Goal: Information Seeking & Learning: Check status

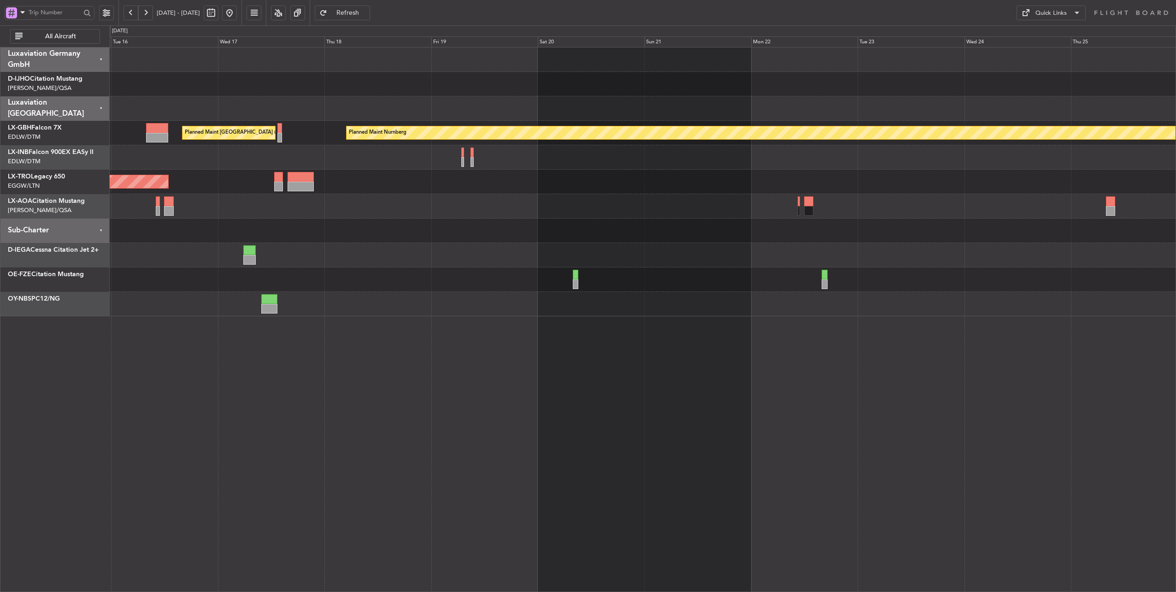
click at [280, 155] on div "Planned Maint Nurnberg Planned Maint [GEOGRAPHIC_DATA] ([GEOGRAPHIC_DATA]) Plan…" at bounding box center [643, 181] width 1066 height 269
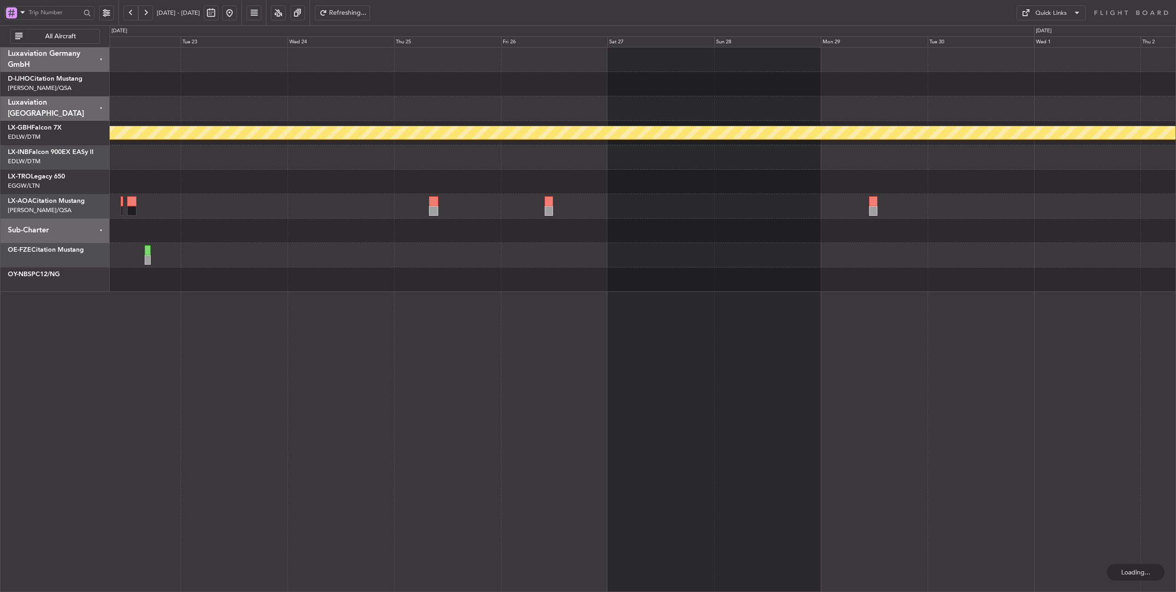
click at [238, 166] on div "Planned Maint Nurnberg" at bounding box center [643, 169] width 1066 height 244
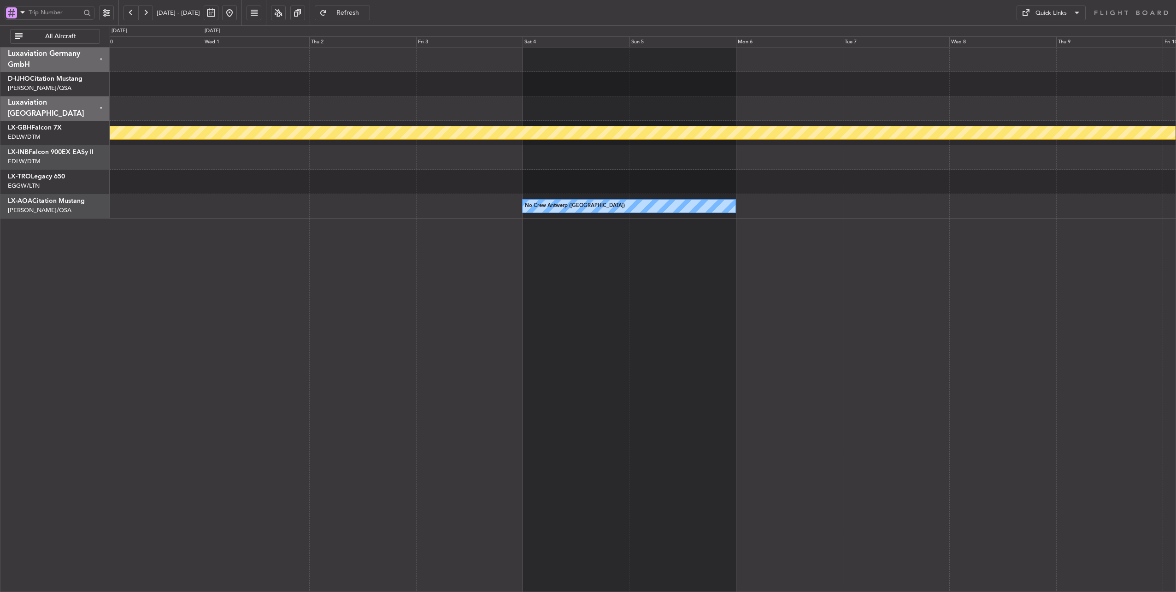
click at [227, 204] on div "Planned Maint Nurnberg No Crew [GEOGRAPHIC_DATA] ([GEOGRAPHIC_DATA]) No Crew [G…" at bounding box center [643, 132] width 1066 height 171
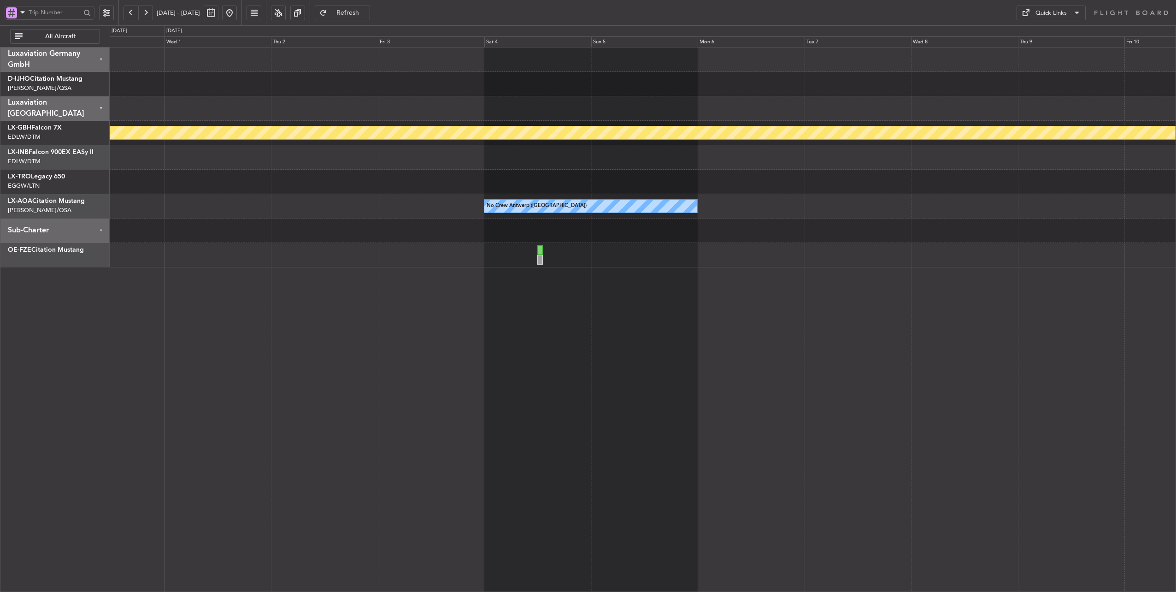
click at [237, 15] on button at bounding box center [229, 13] width 15 height 15
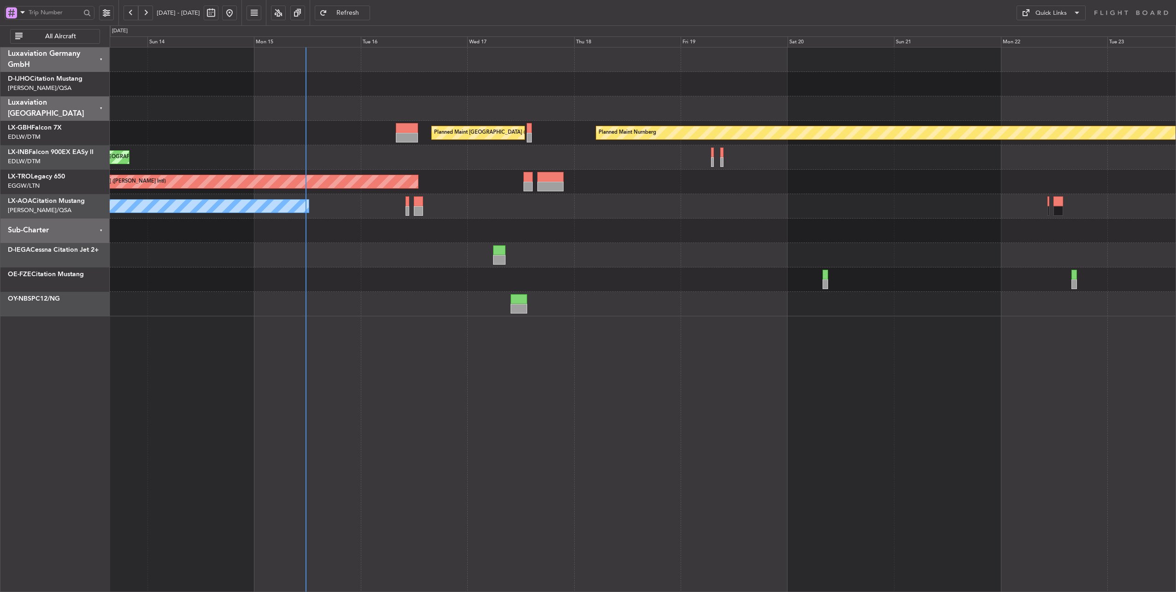
click at [254, 223] on div at bounding box center [643, 230] width 1066 height 24
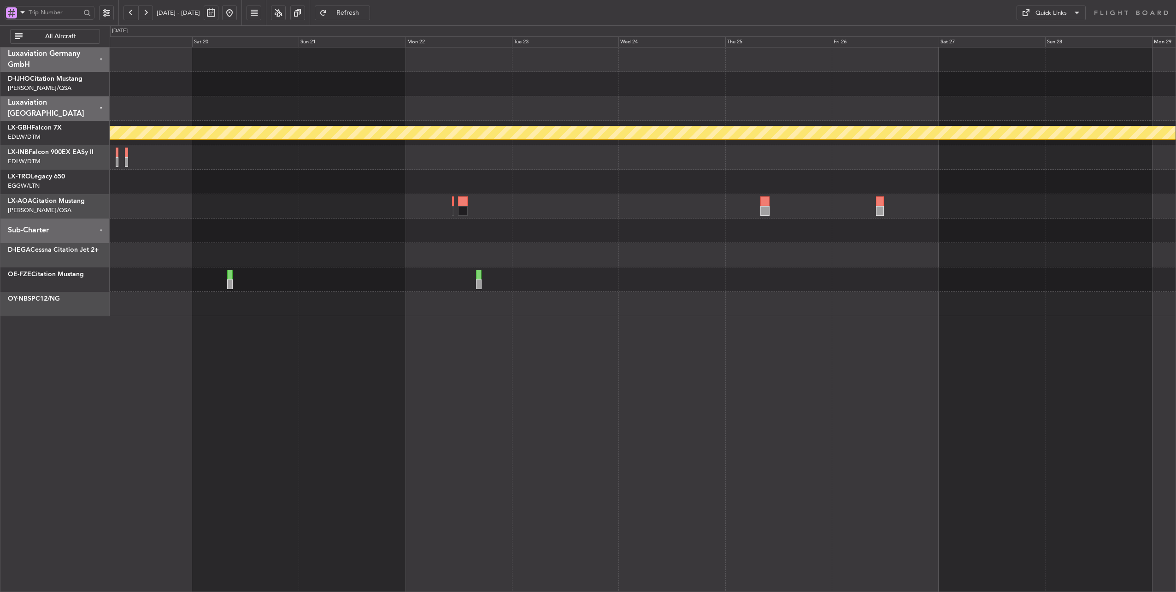
click at [354, 216] on div at bounding box center [643, 206] width 1066 height 24
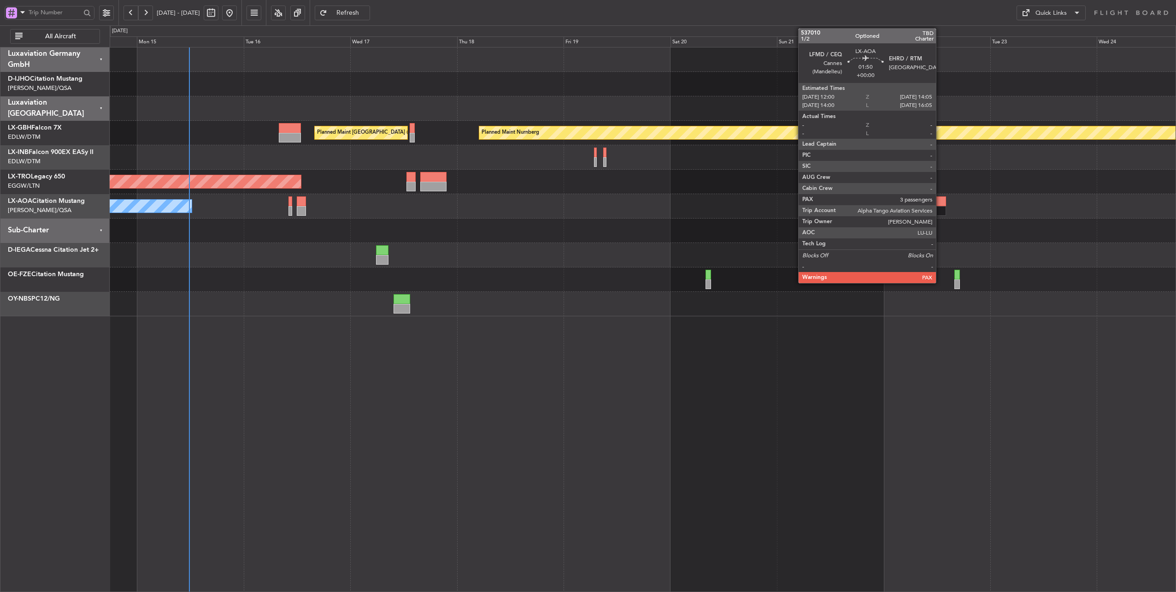
click at [941, 200] on div at bounding box center [941, 201] width 10 height 10
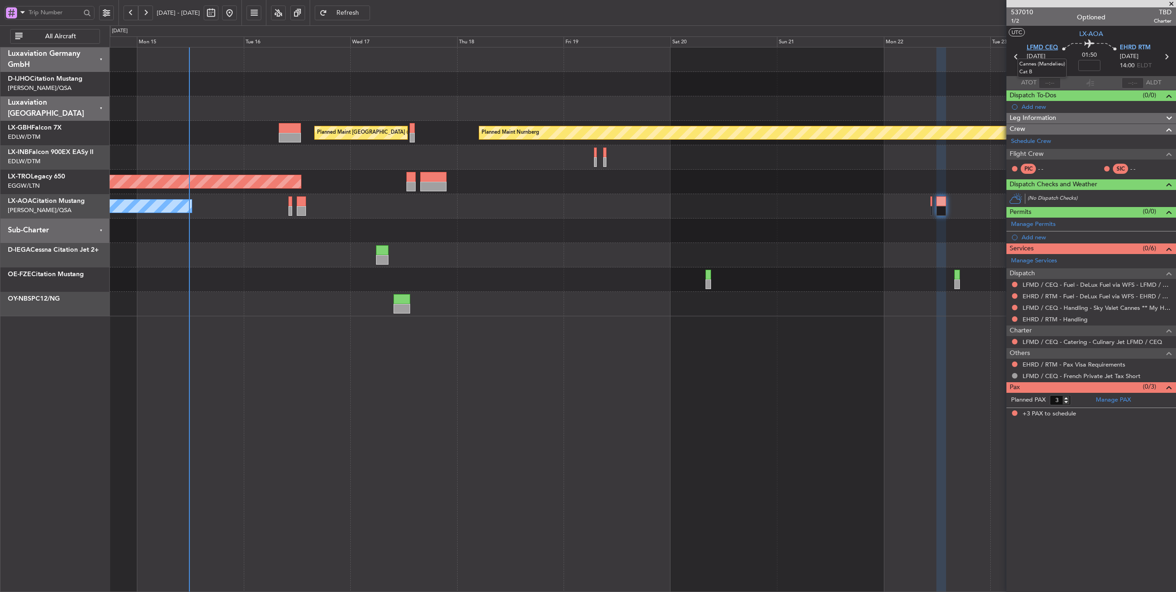
click at [1033, 47] on span "LFMD CEQ" at bounding box center [1042, 47] width 31 height 9
click at [1130, 43] on span "EHRD RTM" at bounding box center [1135, 47] width 31 height 9
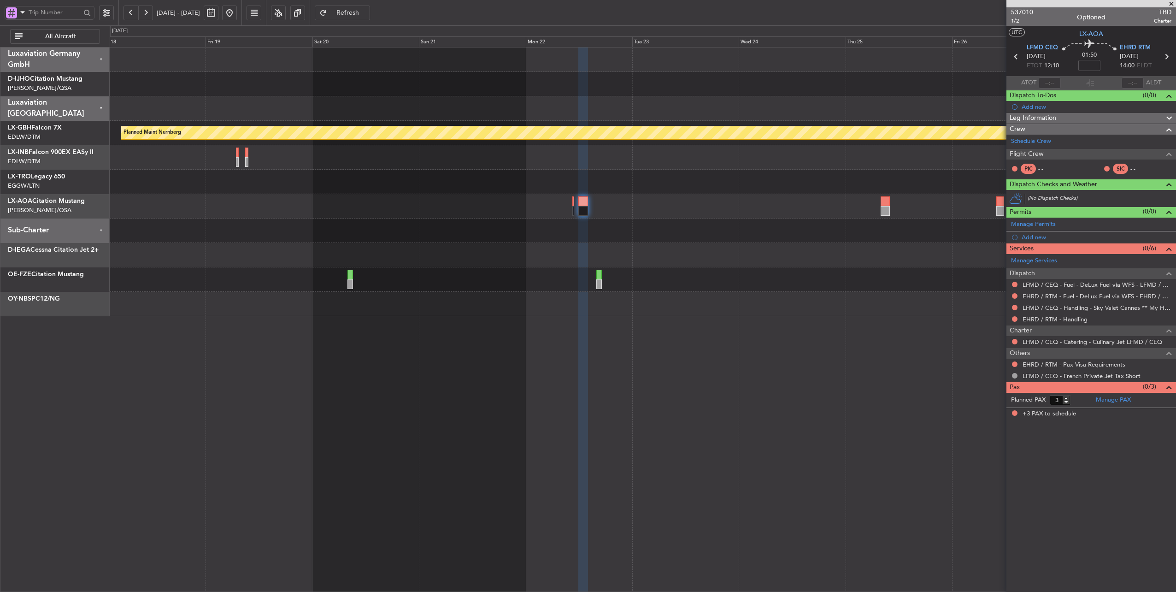
click at [380, 241] on div "Planned Maint Nurnberg Planned Maint [GEOGRAPHIC_DATA] ([GEOGRAPHIC_DATA]) Unpl…" at bounding box center [643, 181] width 1066 height 269
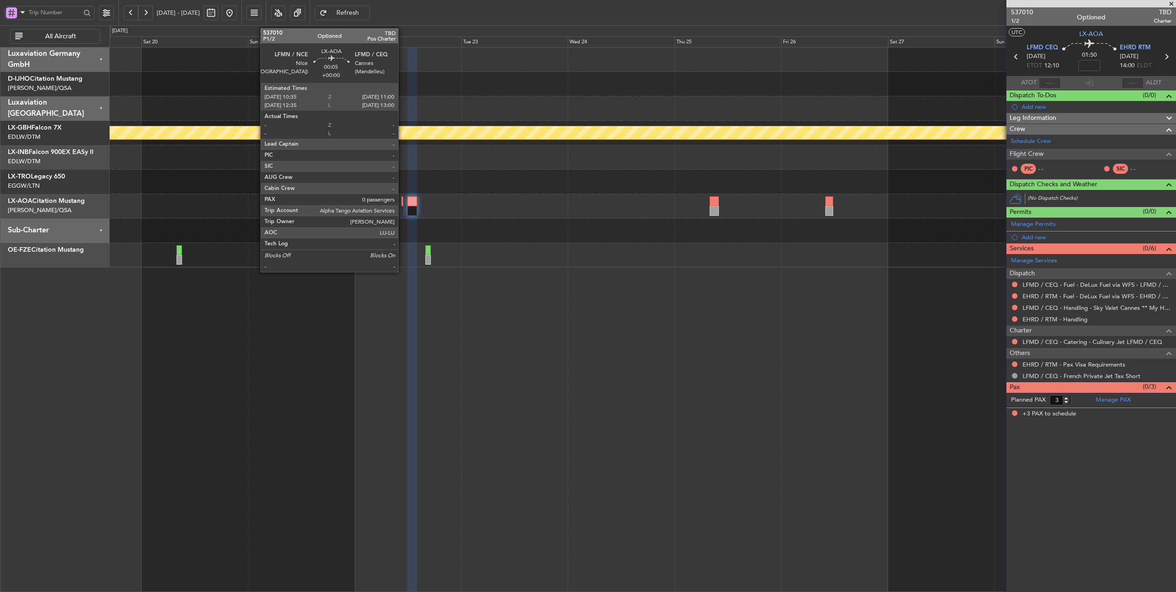
click at [403, 201] on div at bounding box center [402, 201] width 2 height 10
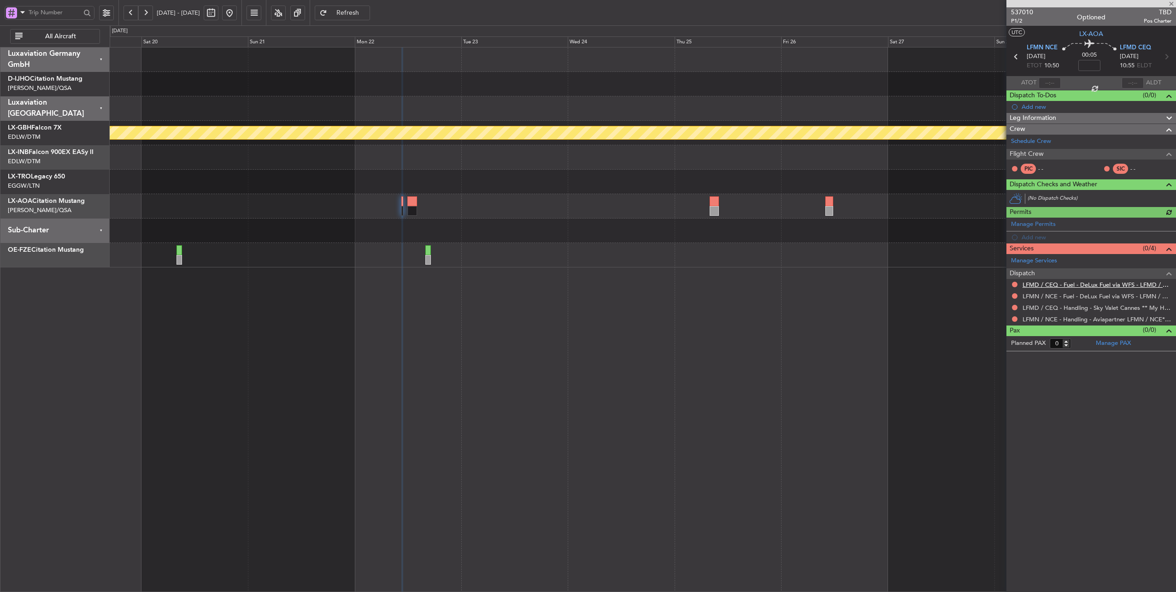
click at [1097, 284] on link "LFMD / CEQ - Fuel - DeLux Fuel via WFS - LFMD / CEQ" at bounding box center [1097, 285] width 149 height 8
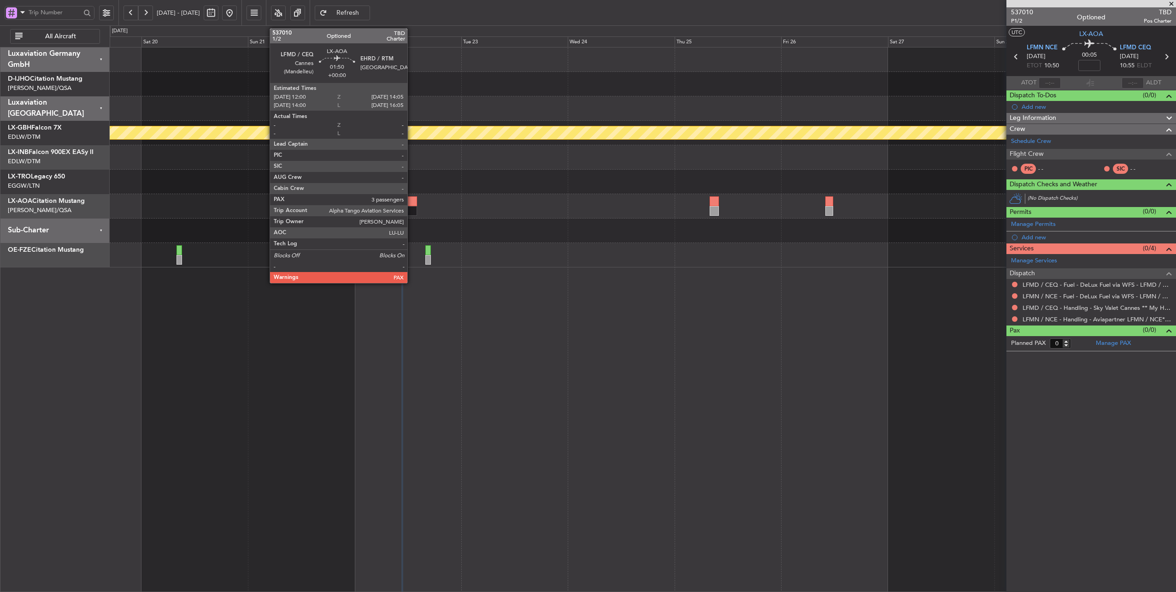
click at [412, 200] on div at bounding box center [412, 201] width 10 height 10
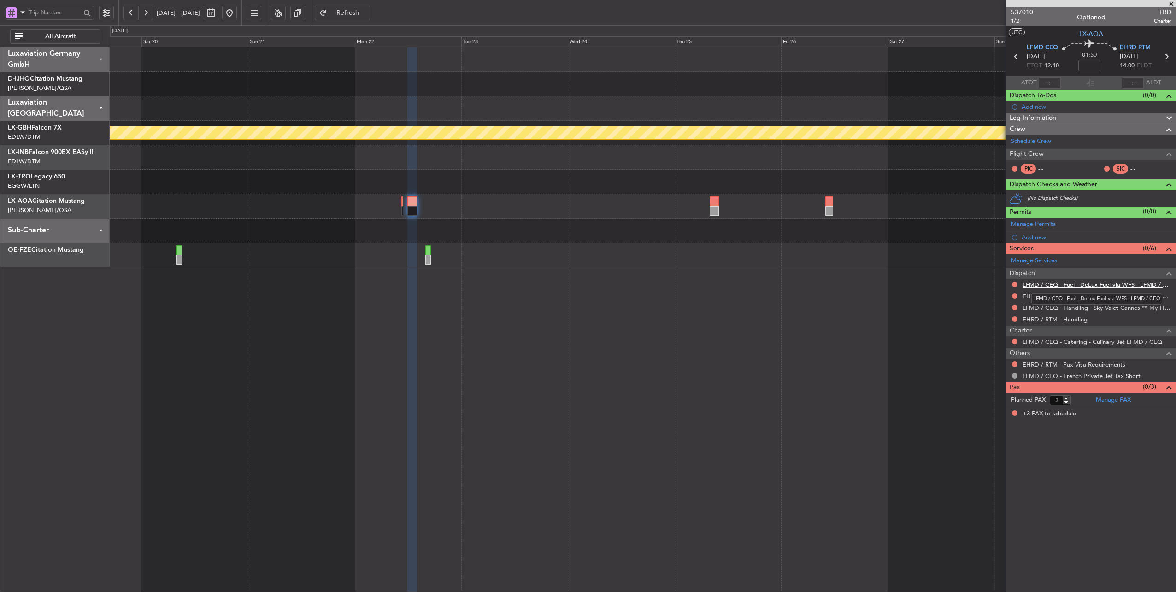
click at [1057, 282] on link "LFMD / CEQ - Fuel - DeLux Fuel via WFS - LFMD / CEQ" at bounding box center [1097, 285] width 149 height 8
click at [1037, 294] on div "LFMD / CEQ - Fuel - DeLux Fuel via WFS - LFMD / CEQ" at bounding box center [1096, 299] width 131 height 12
click at [1091, 292] on link "EHRD / RTM - Fuel - DeLux Fuel via WFS - EHRD / RTM" at bounding box center [1097, 296] width 149 height 8
click at [366, 17] on button "Refresh" at bounding box center [342, 13] width 55 height 15
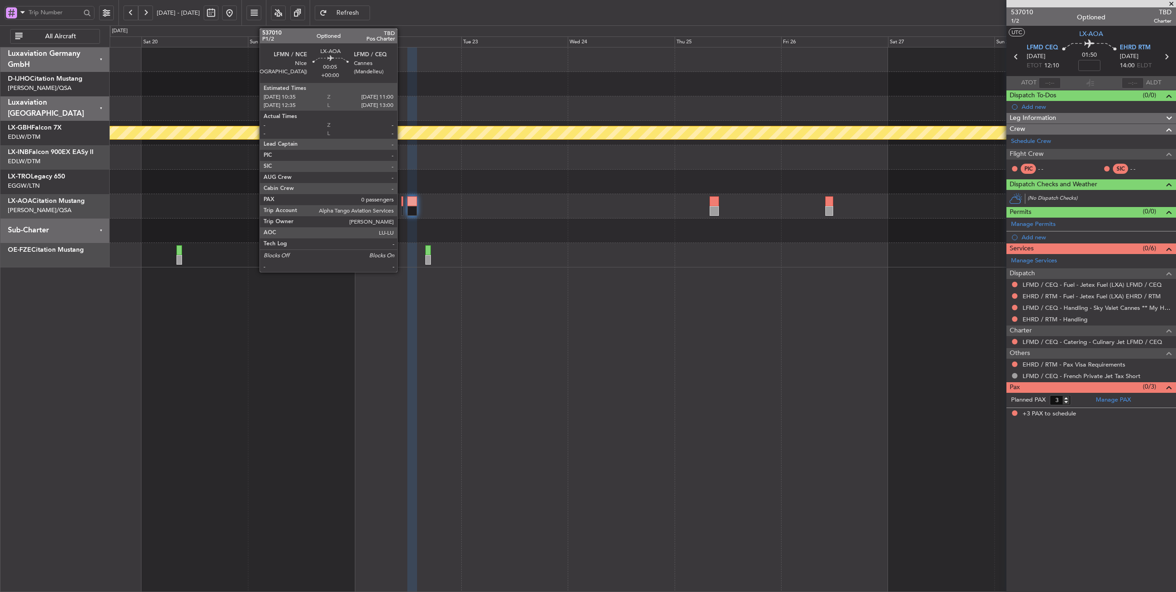
click at [402, 202] on div at bounding box center [402, 201] width 2 height 10
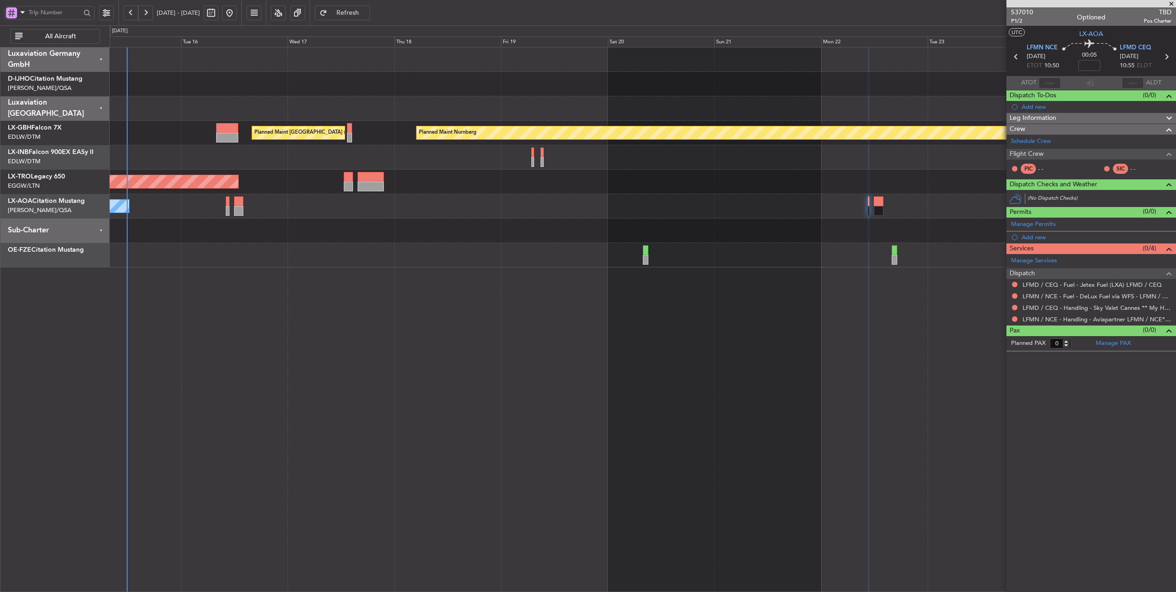
click at [774, 236] on div "Planned Maint Nurnberg Planned Maint [GEOGRAPHIC_DATA] ([GEOGRAPHIC_DATA]) Plan…" at bounding box center [643, 157] width 1066 height 220
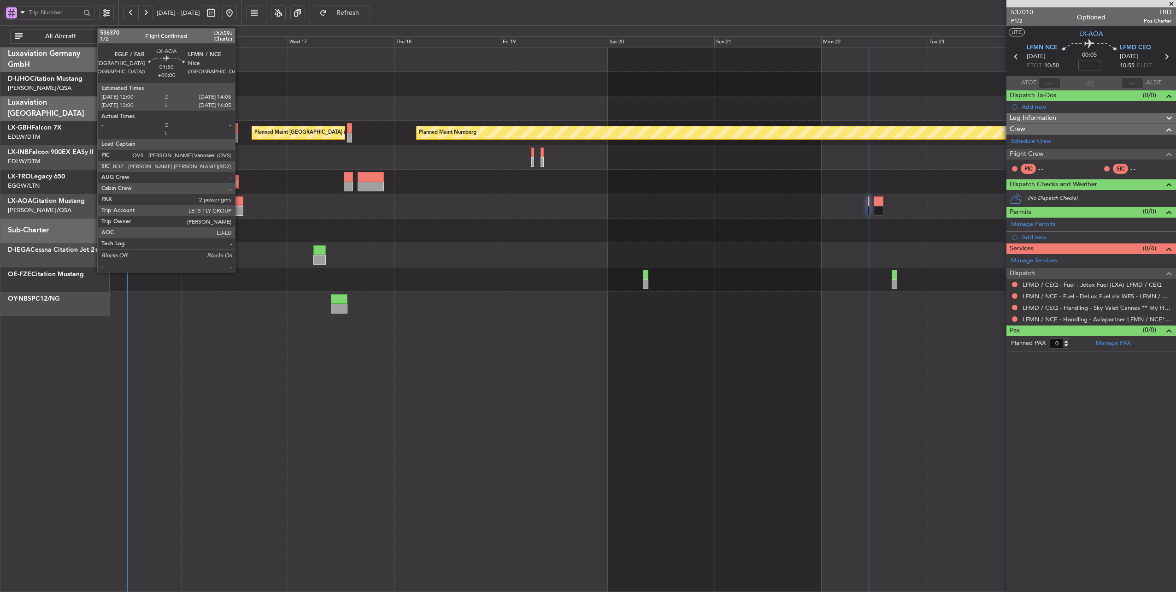
click at [240, 201] on div at bounding box center [239, 201] width 10 height 10
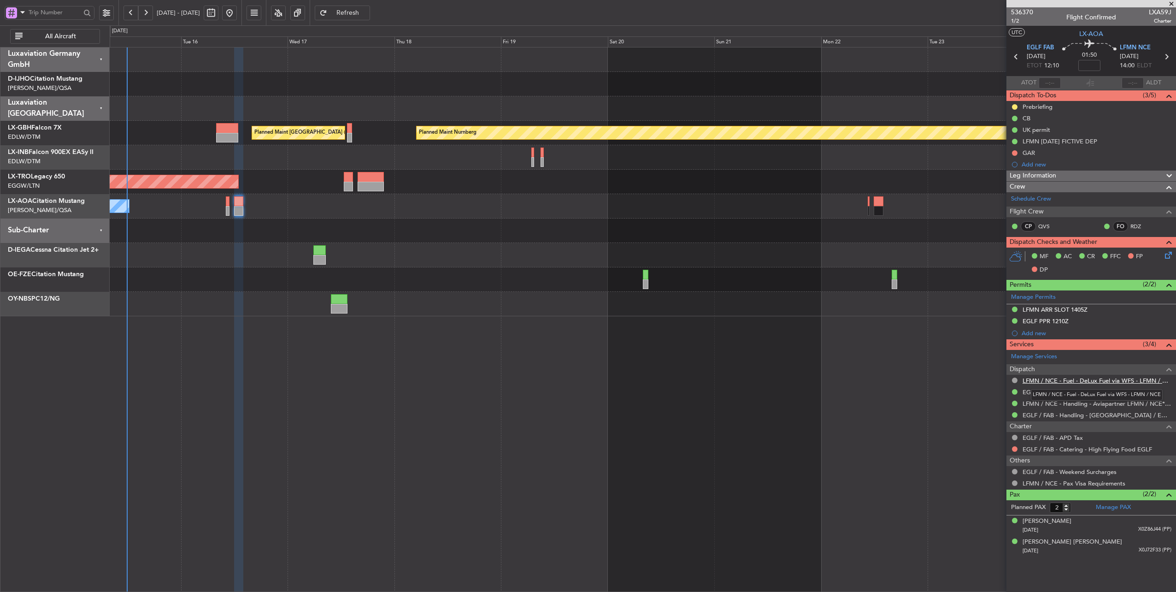
click at [1101, 377] on link "LFMN / NCE - Fuel - DeLux Fuel via WFS - LFMN / NCE" at bounding box center [1097, 380] width 149 height 8
click at [333, 214] on div "No Crew Chester" at bounding box center [643, 206] width 1066 height 24
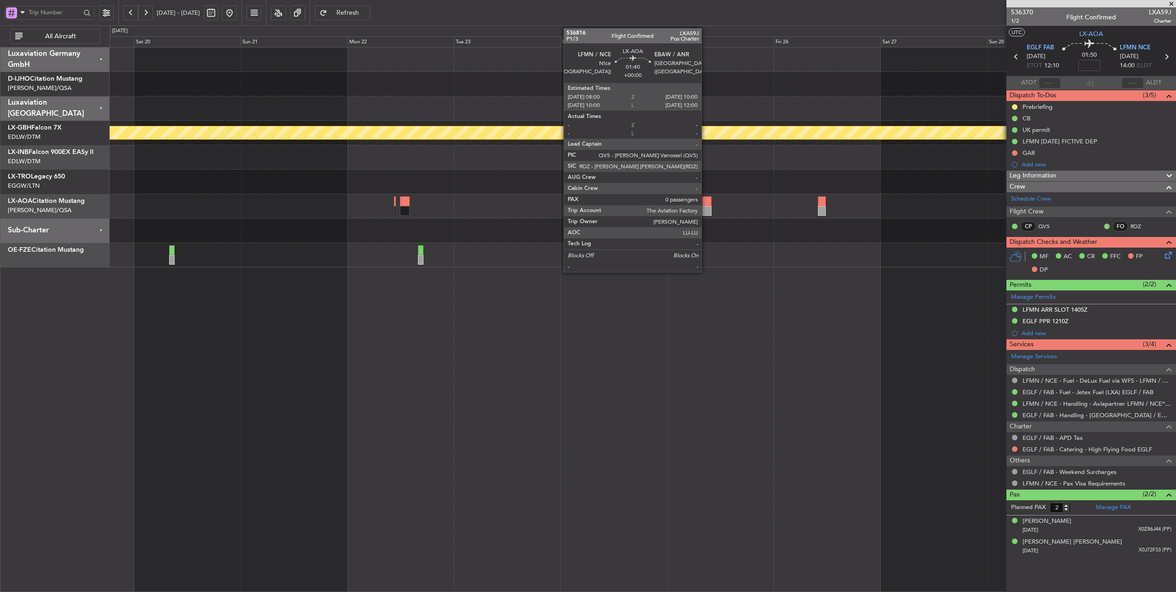
click at [706, 202] on div at bounding box center [706, 201] width 9 height 10
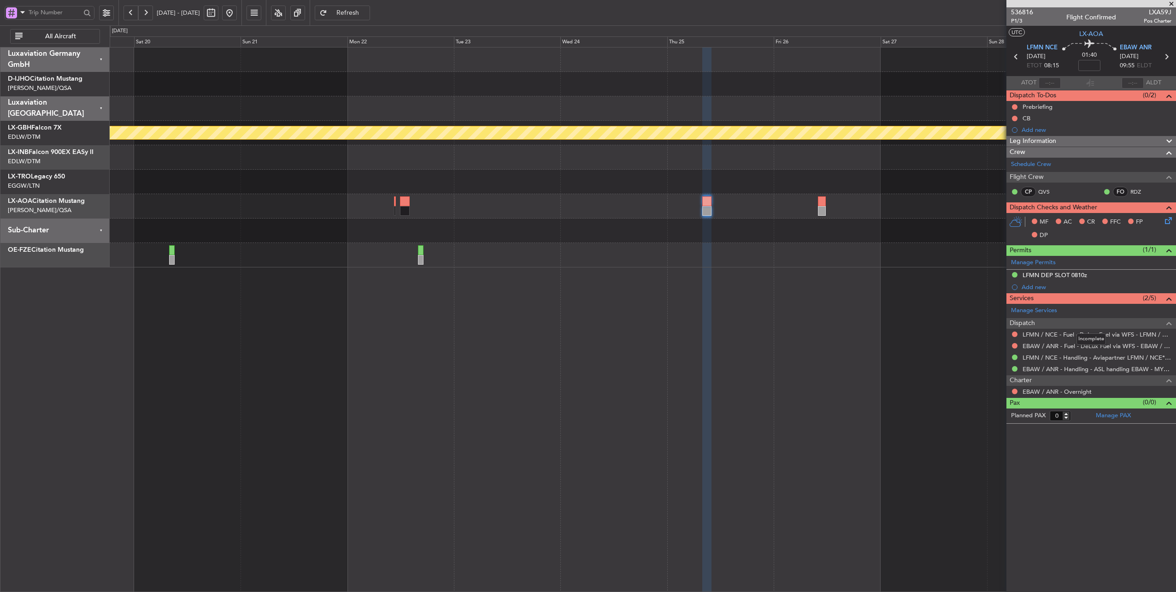
click at [1105, 331] on mat-tooltip-component "Incomplete" at bounding box center [1091, 339] width 42 height 24
click at [1130, 332] on link "LFMN / NCE - Fuel - DeLux Fuel via WFS - LFMN / NCE" at bounding box center [1097, 334] width 149 height 8
click at [1136, 45] on span "EBAW ANR" at bounding box center [1136, 47] width 32 height 9
click at [1102, 345] on link "EBAW / ANR - Fuel - DeLux Fuel via WFS - EBAW / ANR" at bounding box center [1097, 346] width 149 height 8
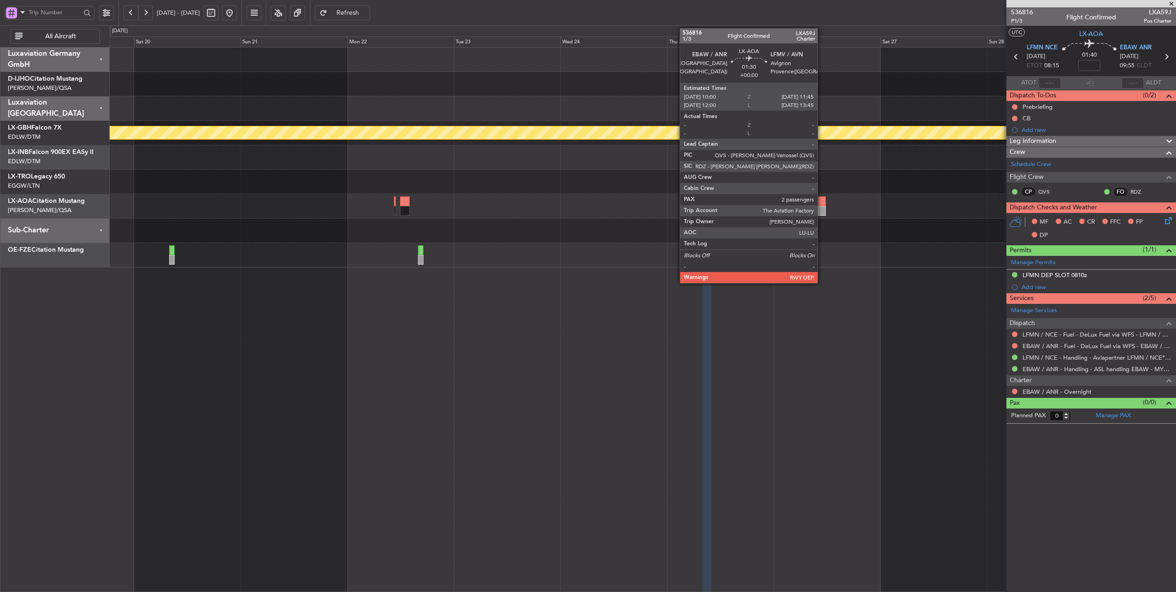
click at [822, 200] on div at bounding box center [822, 201] width 8 height 10
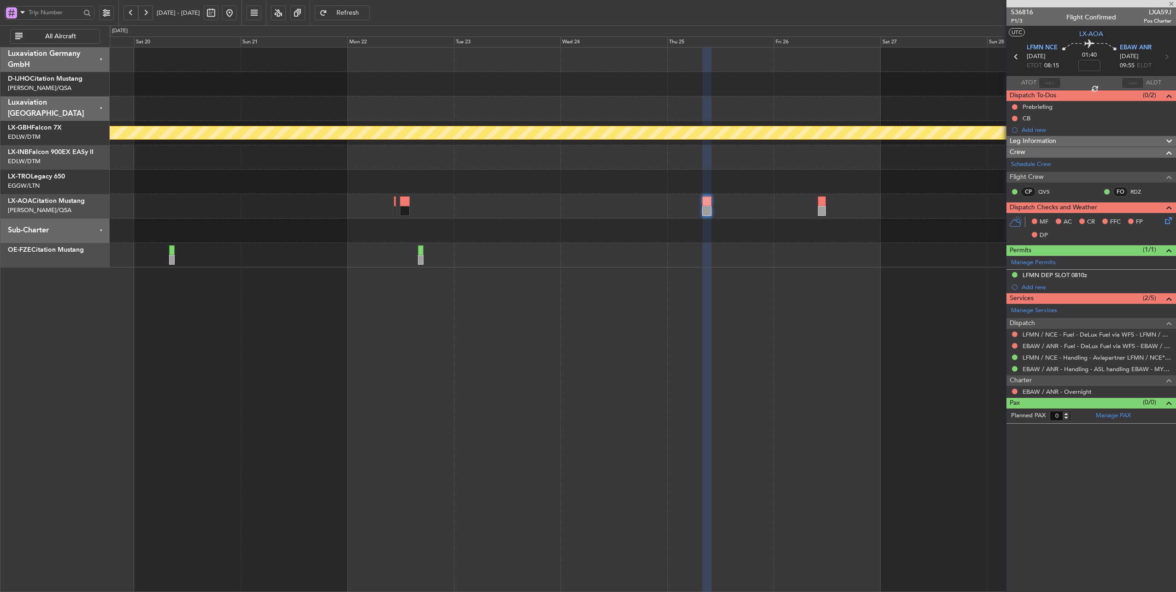
type input "2"
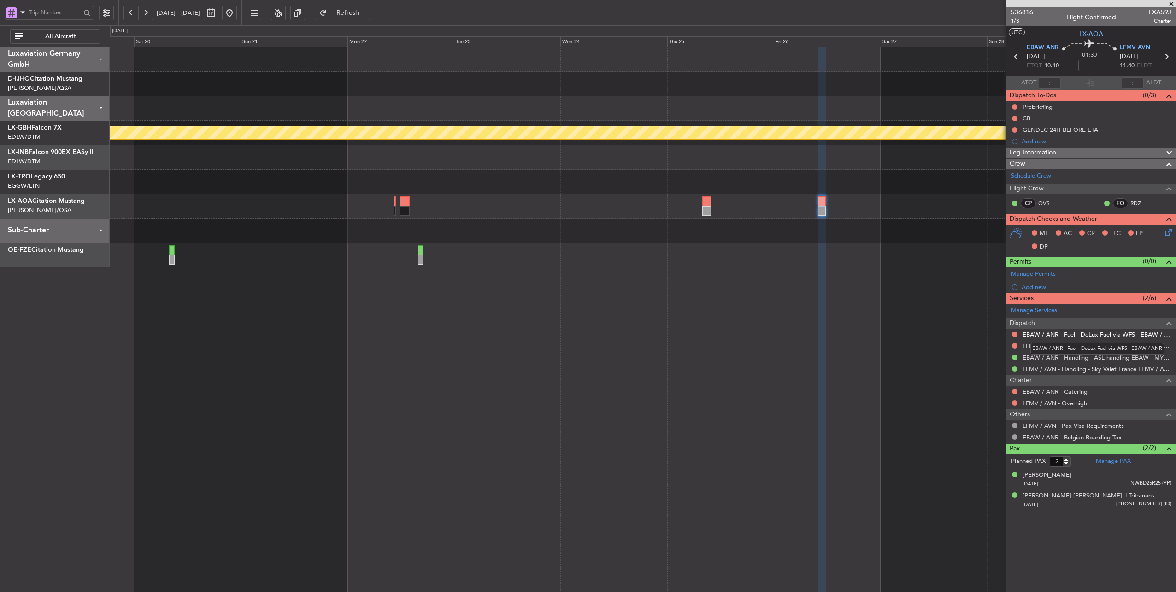
click at [1092, 334] on link "EBAW / ANR - Fuel - DeLux Fuel via WFS - EBAW / ANR" at bounding box center [1097, 334] width 149 height 8
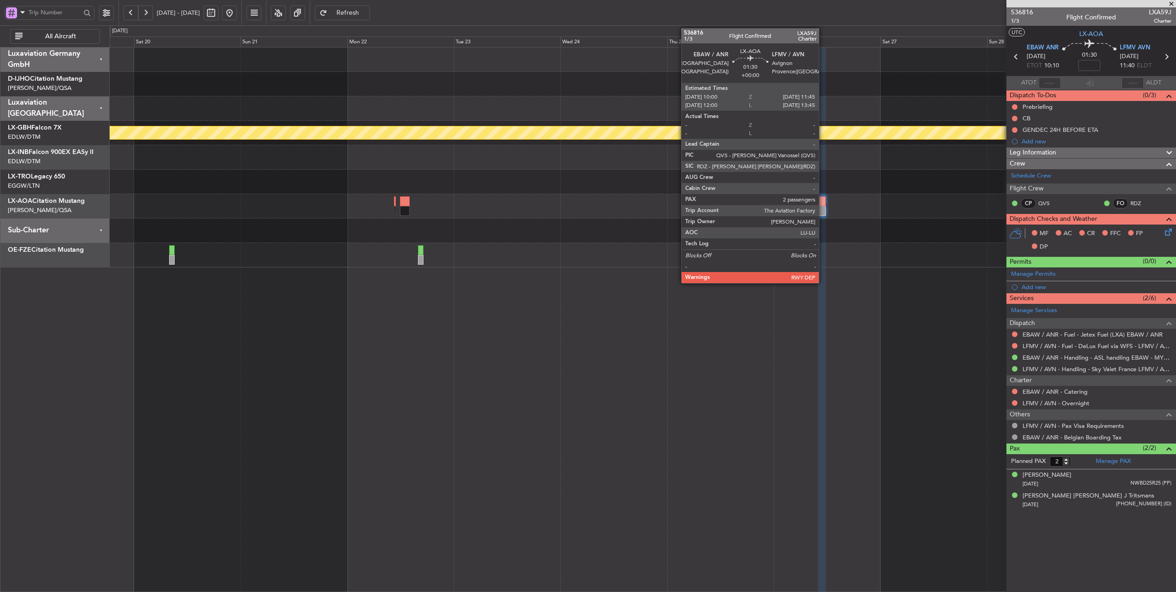
click at [823, 201] on div at bounding box center [822, 201] width 8 height 10
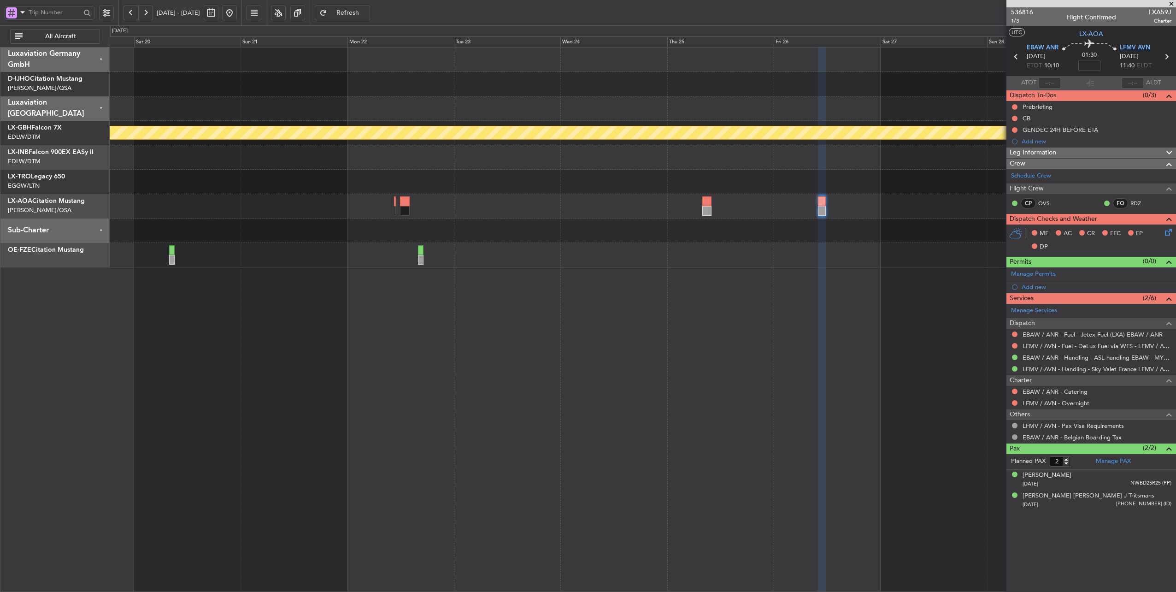
click at [1122, 45] on span "LFMV AVN" at bounding box center [1135, 47] width 30 height 9
click at [1061, 335] on link "EBAW / ANR - Fuel - Jetex Fuel (LXA) EBAW / ANR" at bounding box center [1093, 334] width 140 height 8
click at [130, 14] on button at bounding box center [130, 13] width 15 height 15
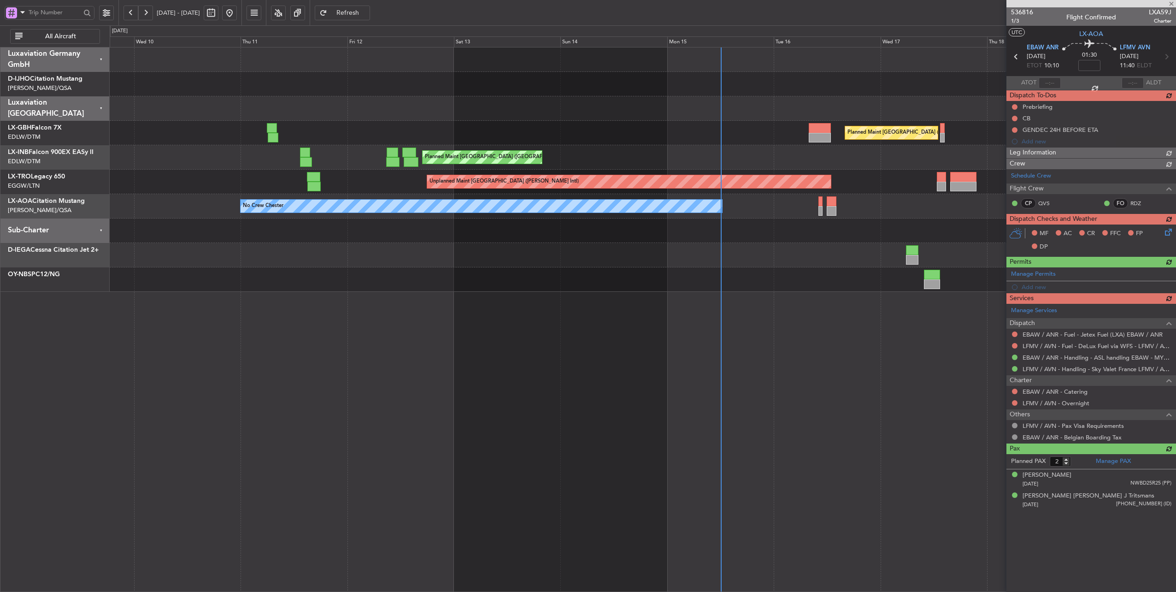
click at [133, 13] on button at bounding box center [130, 13] width 15 height 15
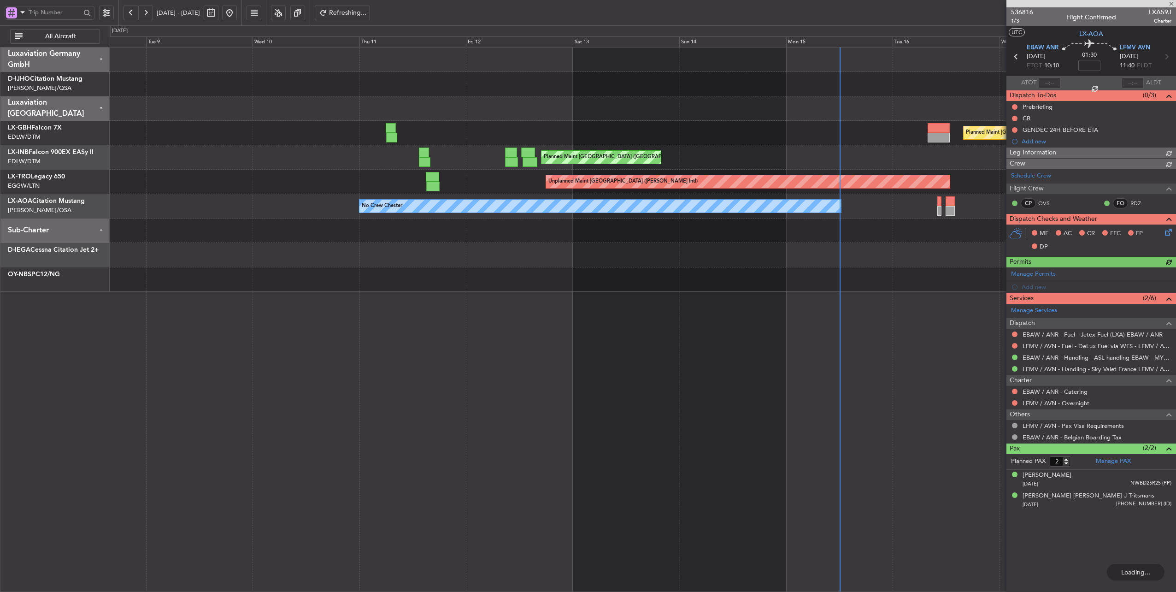
click at [133, 13] on button at bounding box center [130, 13] width 15 height 15
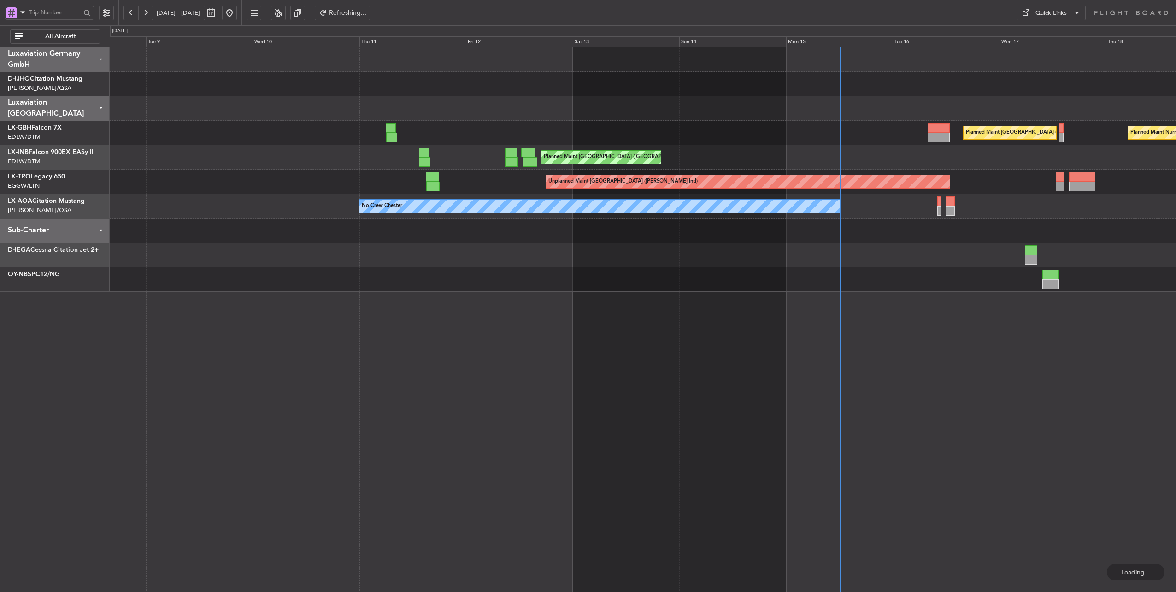
click at [133, 13] on button at bounding box center [130, 13] width 15 height 15
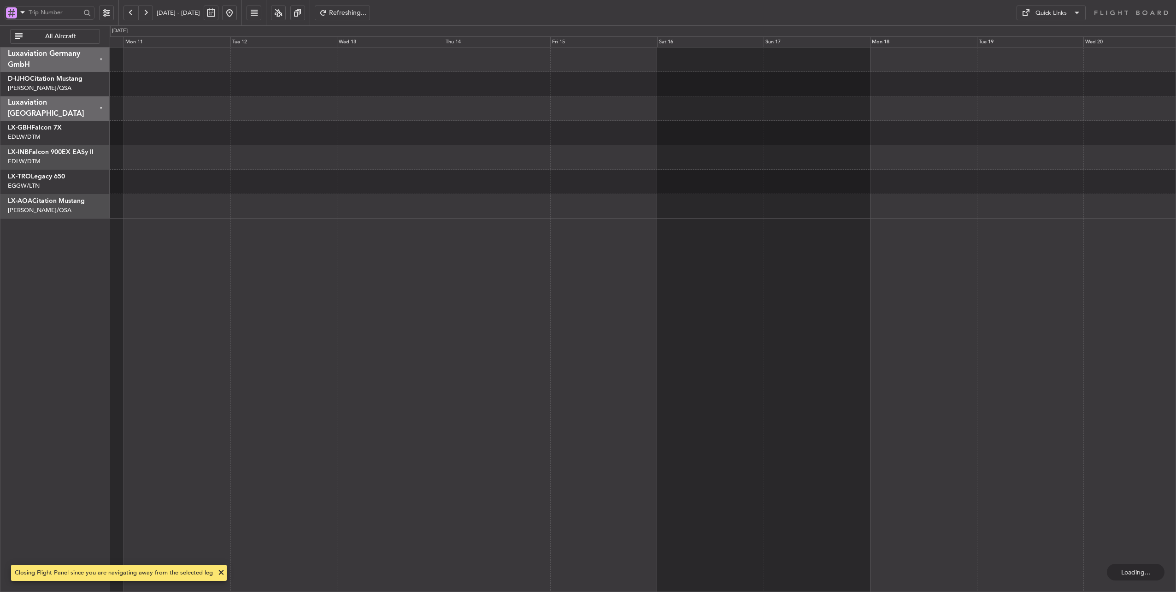
click at [133, 13] on button at bounding box center [130, 13] width 15 height 15
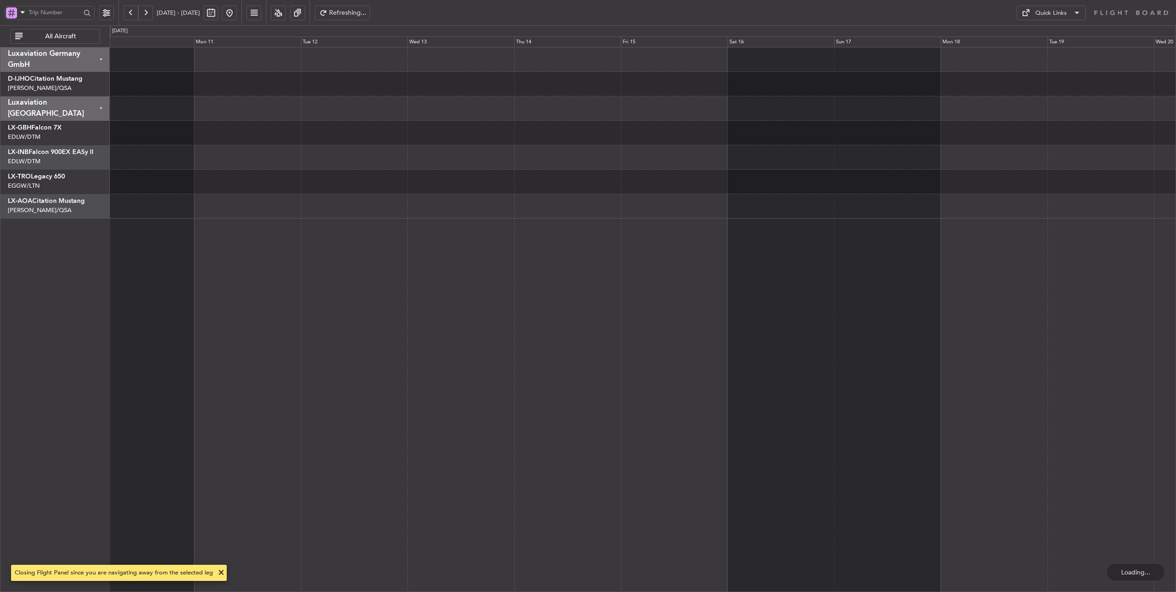
click at [133, 13] on button at bounding box center [130, 13] width 15 height 15
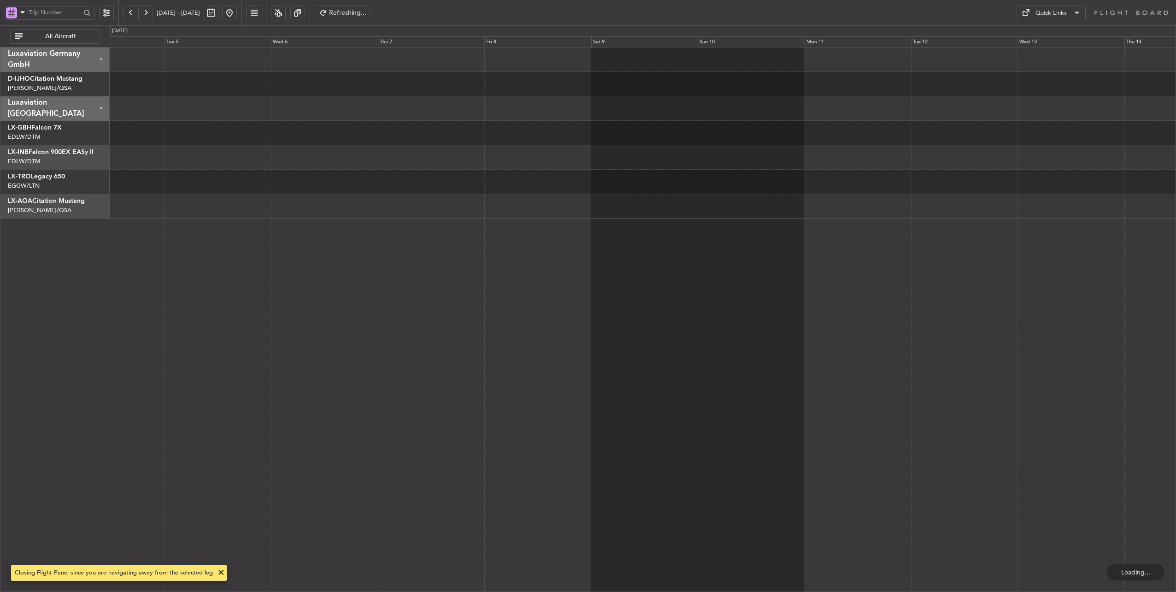
click at [133, 13] on button at bounding box center [130, 13] width 15 height 15
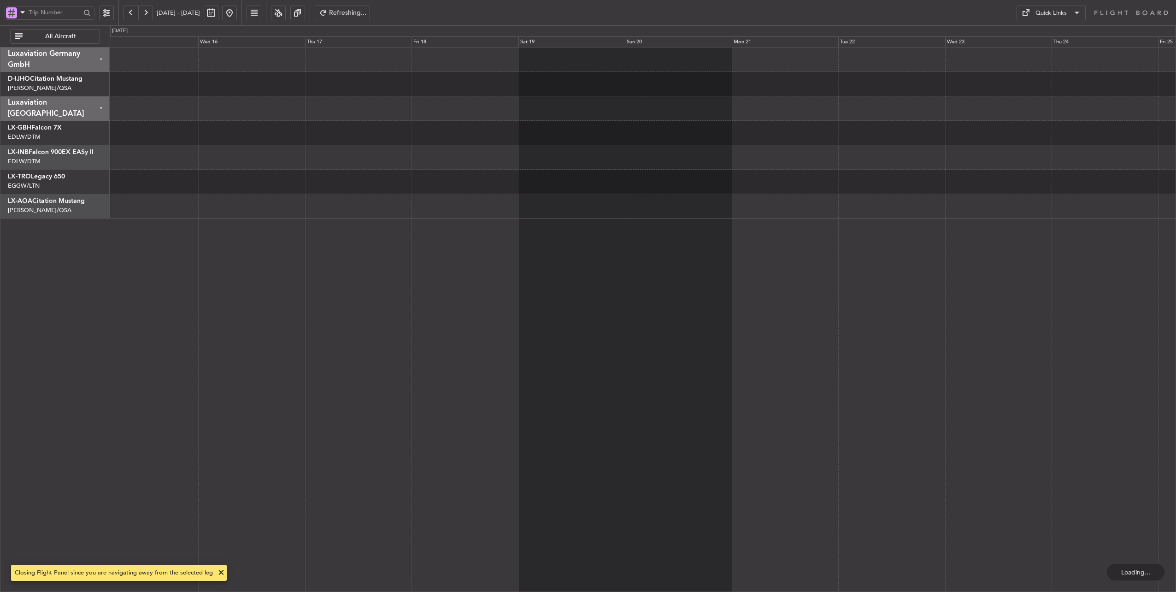
click at [133, 13] on button at bounding box center [130, 13] width 15 height 15
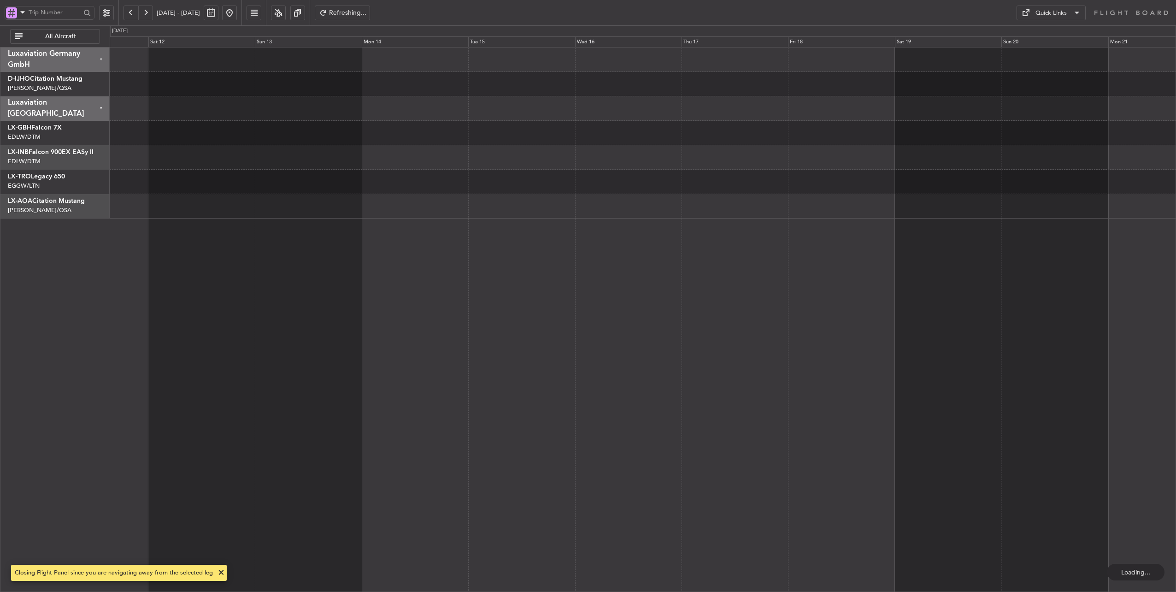
click at [133, 13] on button at bounding box center [130, 13] width 15 height 15
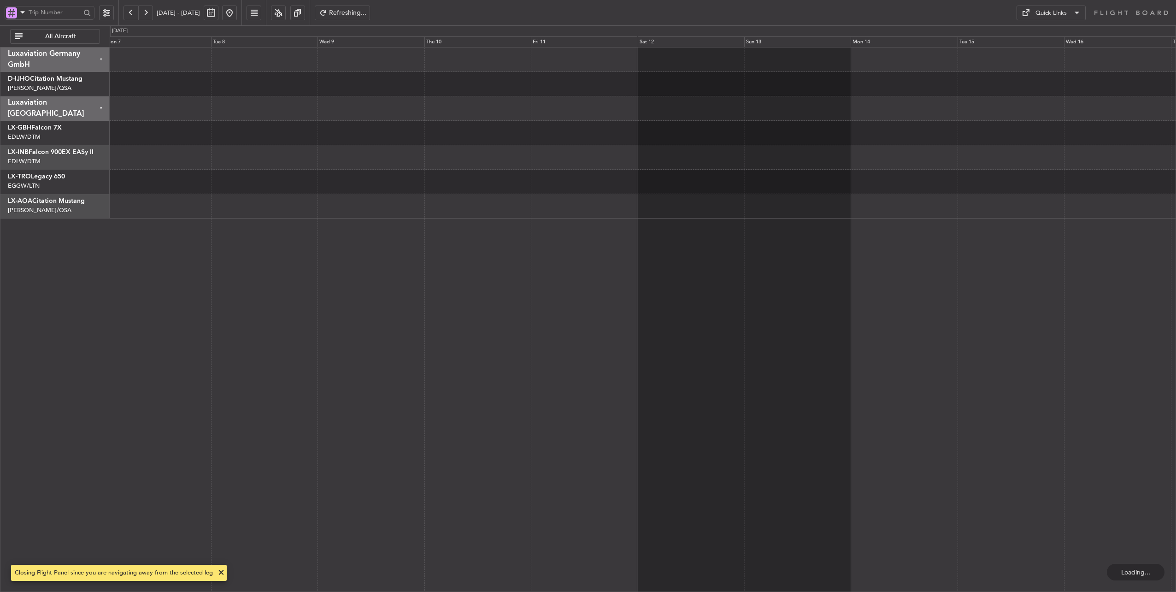
click at [133, 13] on button at bounding box center [130, 13] width 15 height 15
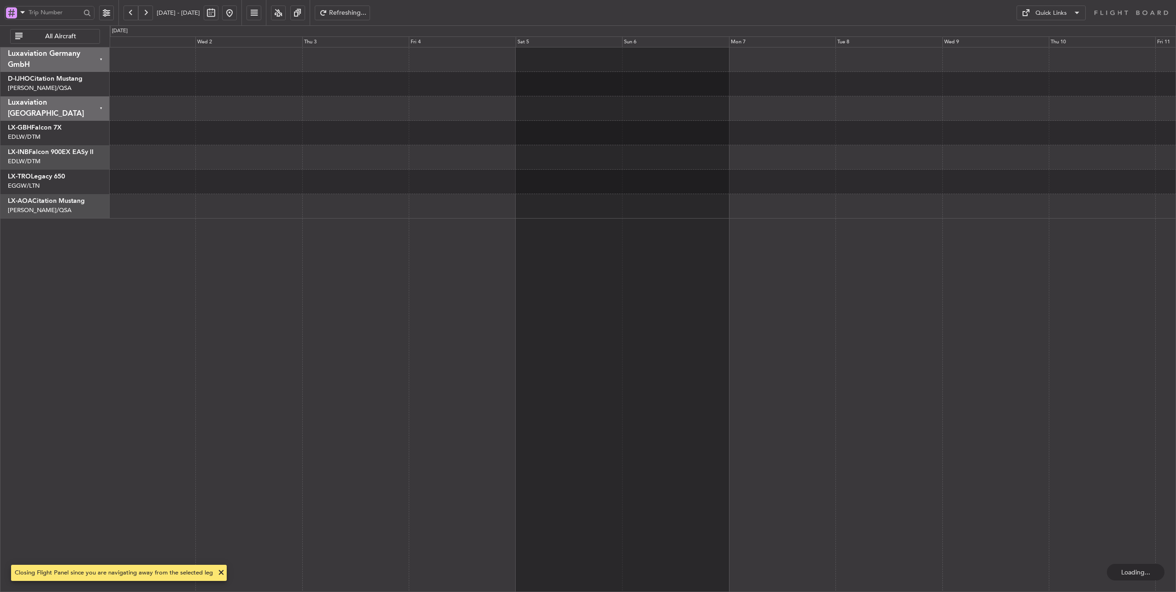
click at [133, 13] on button at bounding box center [130, 13] width 15 height 15
